Goal: Task Accomplishment & Management: Manage account settings

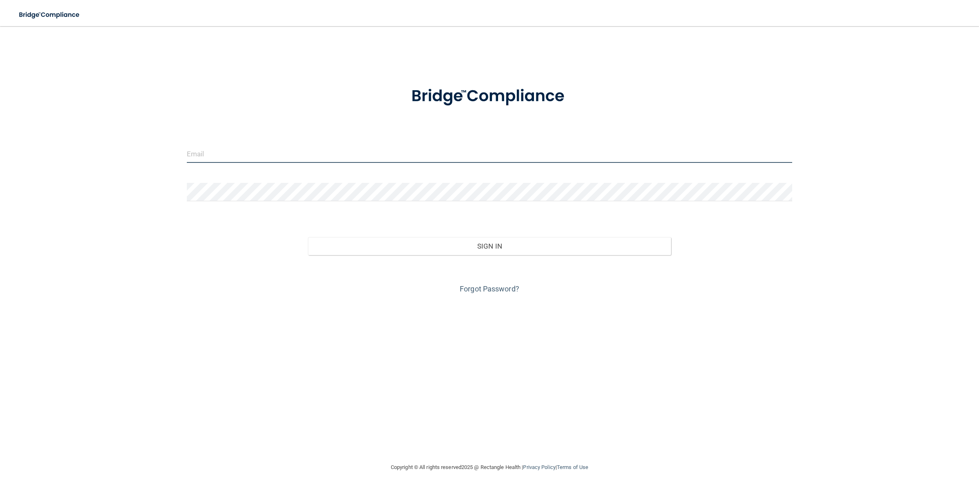
type input "[EMAIL_ADDRESS][DOMAIN_NAME]"
click at [533, 254] on div "Invalid email/password. You don't have permission to access that page. Sign In …" at bounding box center [490, 258] width 618 height 75
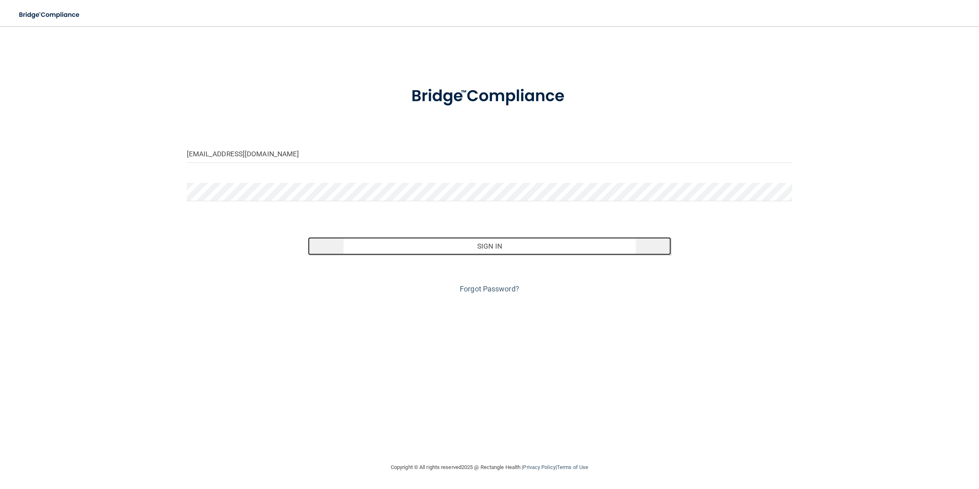
click at [533, 254] on button "Sign In" at bounding box center [489, 246] width 363 height 18
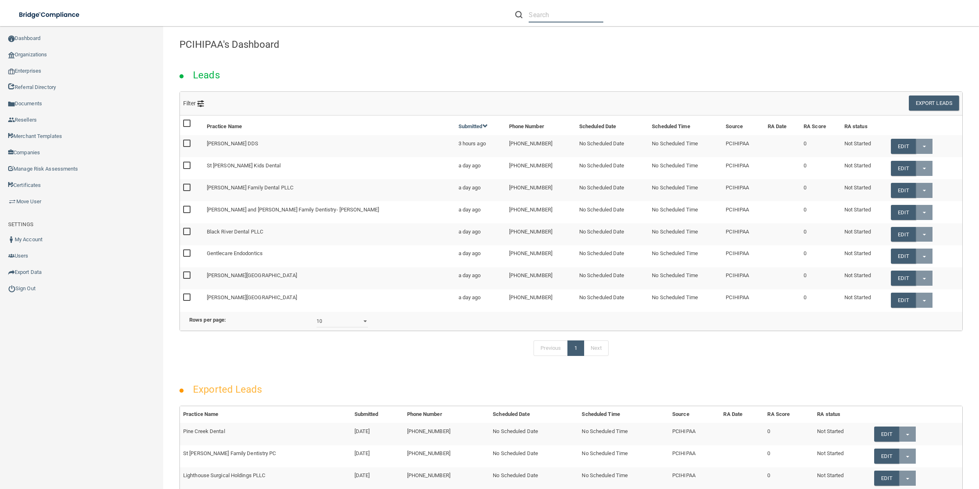
click at [574, 7] on input "text" at bounding box center [566, 14] width 75 height 15
paste input "Town Square Dental Consulting"
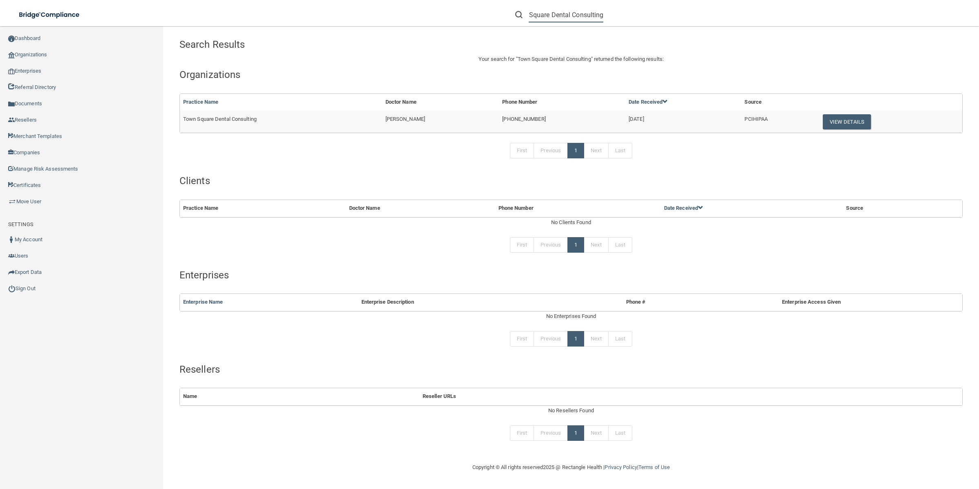
type input "Town Square Dental Consulting"
click at [755, 122] on td "PCIHIPAA" at bounding box center [778, 122] width 75 height 22
click at [845, 117] on button "View Details" at bounding box center [847, 121] width 48 height 15
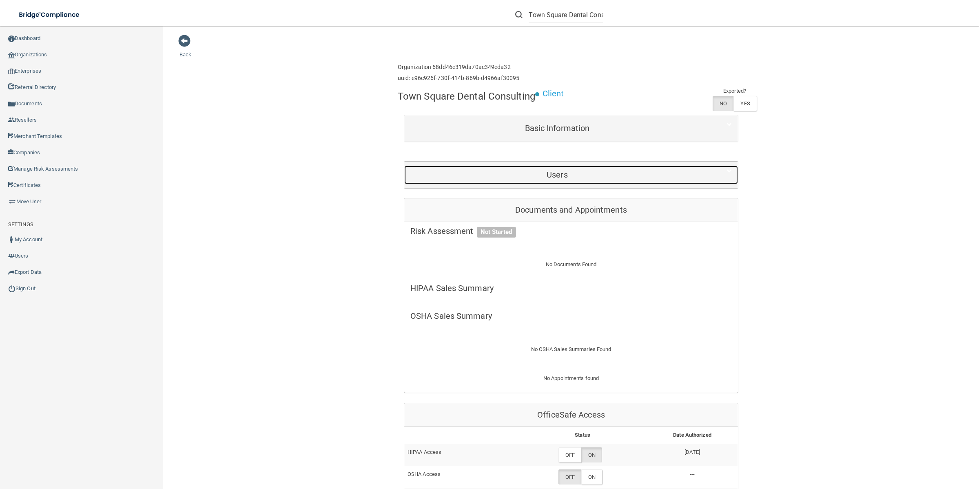
click at [599, 181] on div "Users" at bounding box center [557, 175] width 306 height 18
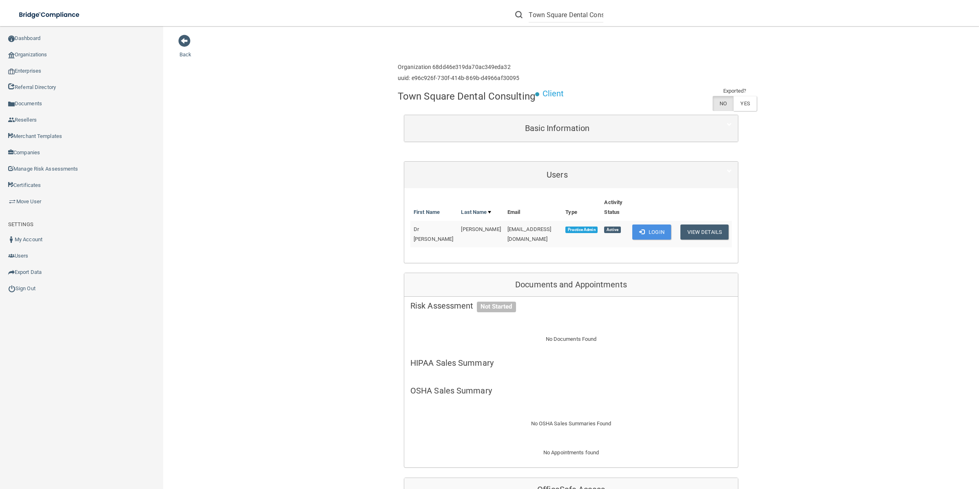
click at [520, 231] on span "[EMAIL_ADDRESS][DOMAIN_NAME]" at bounding box center [529, 234] width 44 height 16
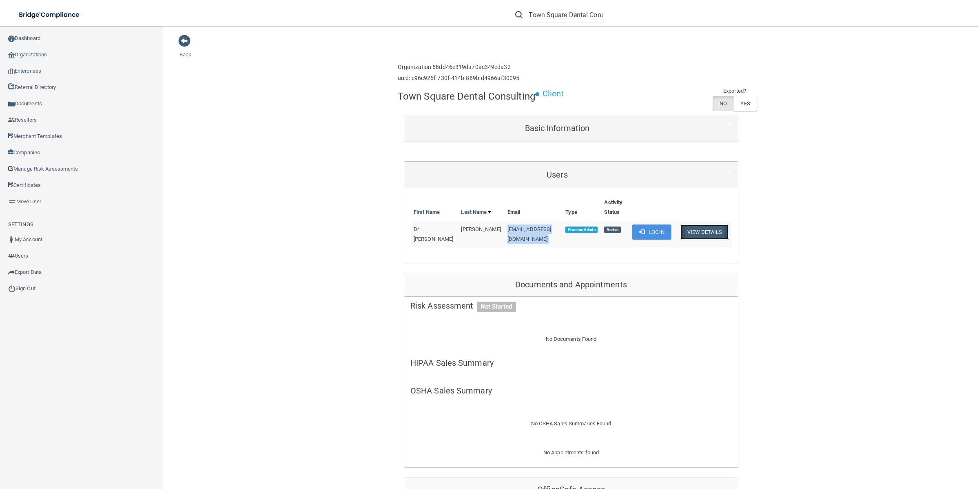
click at [715, 231] on button "View Details" at bounding box center [704, 231] width 48 height 15
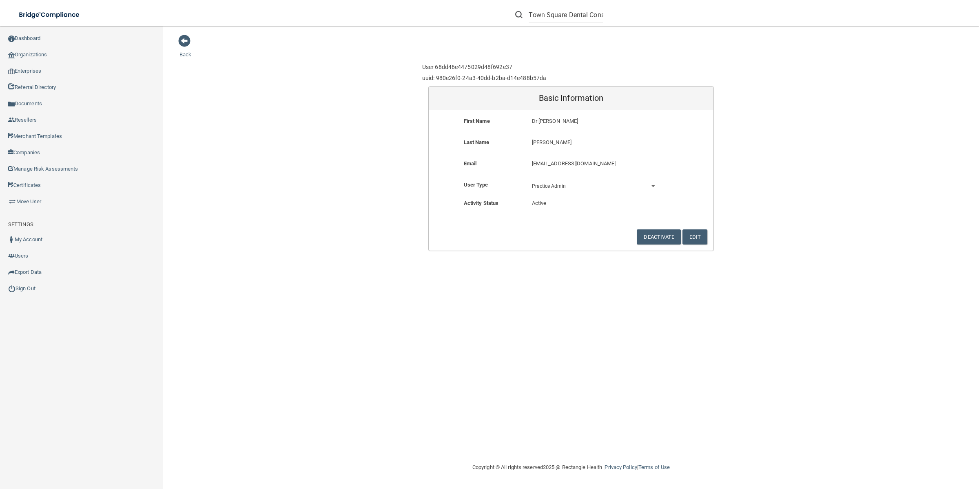
click at [635, 166] on p "[EMAIL_ADDRESS][DOMAIN_NAME]" at bounding box center [594, 164] width 124 height 10
drag, startPoint x: 633, startPoint y: 166, endPoint x: 334, endPoint y: 158, distance: 298.2
click at [335, 158] on div "Back User 68dd46e4475029d48f692e37 uuid: 980e26f0-24a3-40dd-b2ba-d14e488b57da B…" at bounding box center [570, 142] width 783 height 217
click at [628, 159] on p "[EMAIL_ADDRESS][DOMAIN_NAME]" at bounding box center [594, 164] width 124 height 10
click at [697, 237] on button "Edit" at bounding box center [694, 236] width 25 height 15
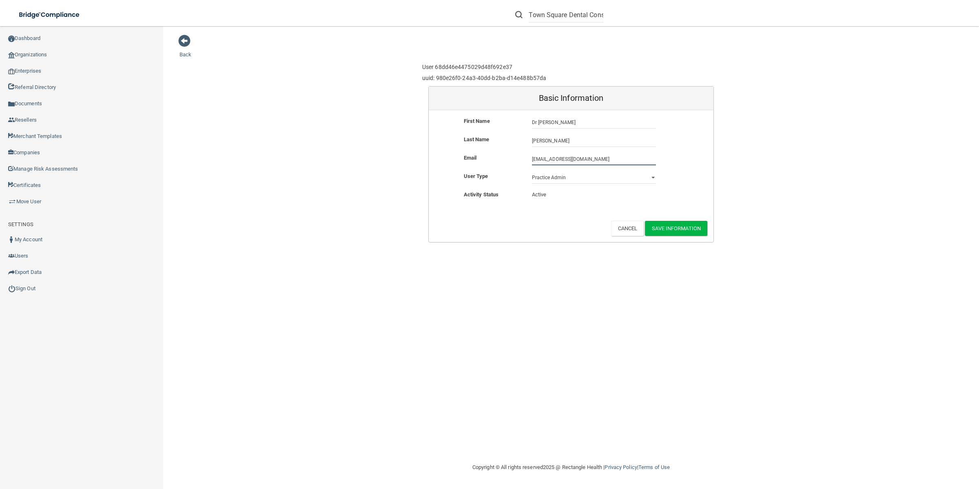
drag, startPoint x: 609, startPoint y: 160, endPoint x: 262, endPoint y: 139, distance: 347.7
click at [262, 139] on div "Back User 68dd46e4475029d48f692e37 uuid: 980e26f0-24a3-40dd-b2ba-d14e488b57da B…" at bounding box center [570, 138] width 783 height 208
paste input ".[PERSON_NAME]"
type input "[EMAIL_ADDRESS][DOMAIN_NAME]"
drag, startPoint x: 618, startPoint y: 123, endPoint x: 421, endPoint y: 123, distance: 197.0
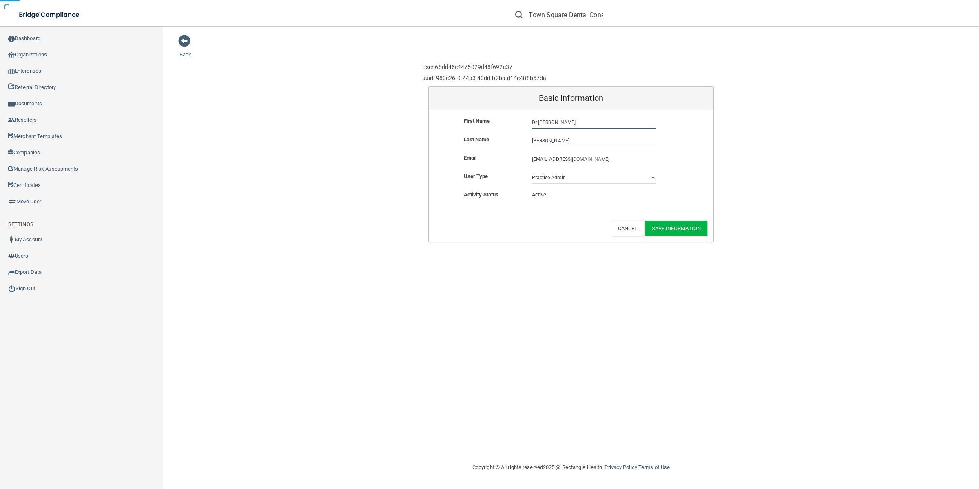
click at [422, 123] on div "User 68dd46e4475029d48f692e37 uuid: 980e26f0-24a3-40dd-b2ba-d14e488b57da Basic …" at bounding box center [571, 151] width 298 height 183
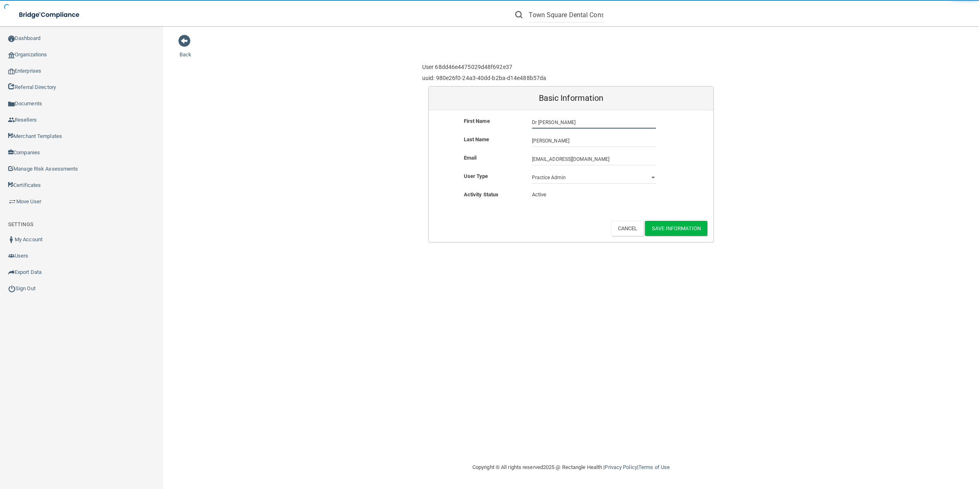
paste input "[PERSON_NAME]"
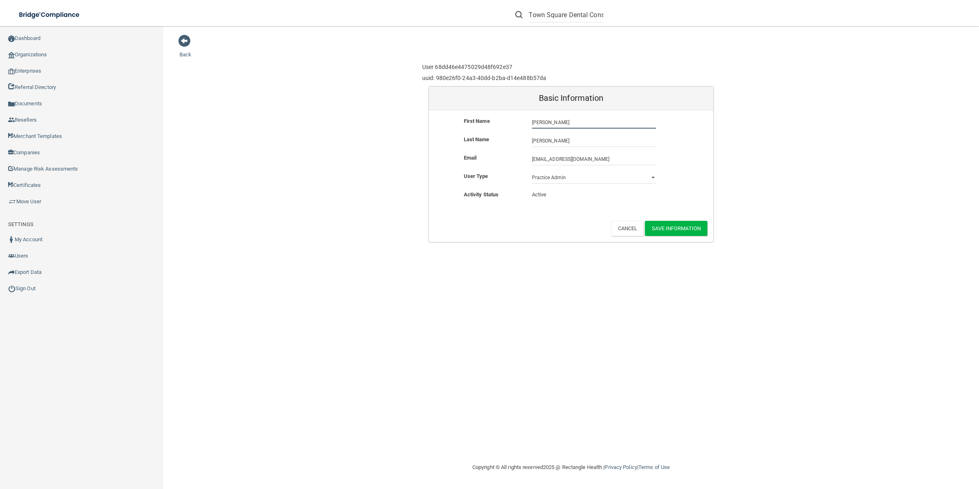
drag, startPoint x: 581, startPoint y: 124, endPoint x: 553, endPoint y: 122, distance: 27.8
click at [553, 122] on input "[PERSON_NAME]" at bounding box center [594, 122] width 124 height 12
type input "[PERSON_NAME]"
drag, startPoint x: 566, startPoint y: 140, endPoint x: 429, endPoint y: 139, distance: 137.0
click at [429, 139] on div "Last Name [PERSON_NAME] [PERSON_NAME]" at bounding box center [571, 141] width 285 height 12
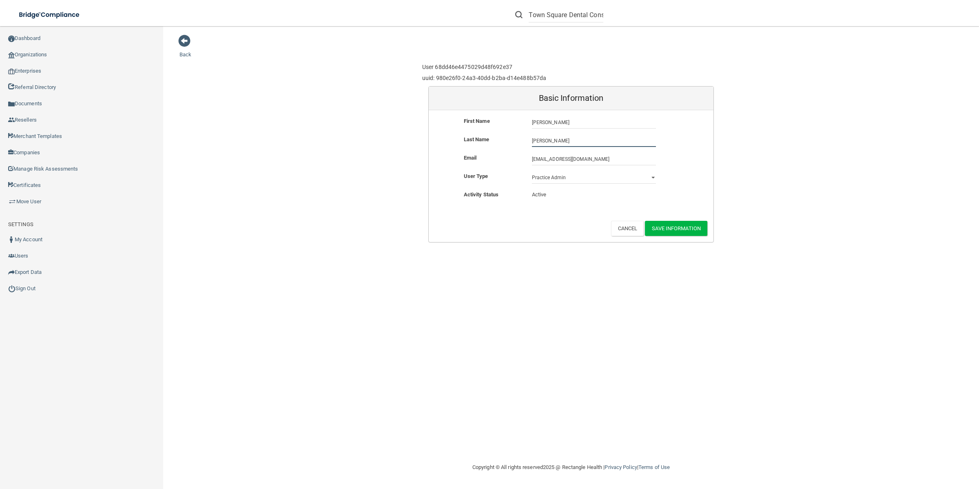
paste input "[PERSON_NAME]"
type input "[PERSON_NAME]"
click at [675, 227] on button "Save Information" at bounding box center [676, 228] width 62 height 15
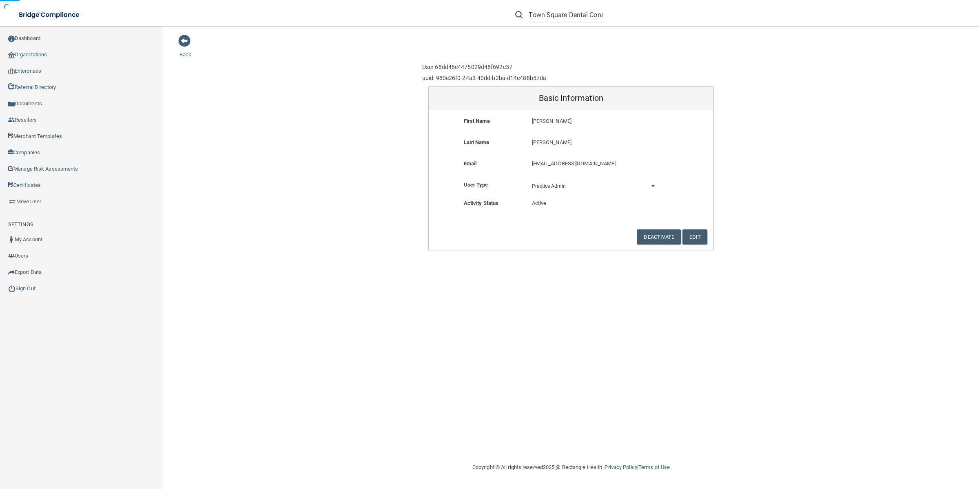
click at [675, 227] on form "First Name [PERSON_NAME] Last Name [PERSON_NAME] Email [EMAIL_ADDRESS][DOMAIN_N…" at bounding box center [571, 180] width 285 height 140
drag, startPoint x: 602, startPoint y: 163, endPoint x: 517, endPoint y: 166, distance: 84.5
click at [517, 166] on div "Email [EMAIL_ADDRESS][DOMAIN_NAME] [DOMAIN_NAME][EMAIL_ADDRESS][DOMAIN_NAME]" at bounding box center [571, 166] width 285 height 15
copy div "[EMAIL_ADDRESS][DOMAIN_NAME]"
